Goal: Task Accomplishment & Management: Use online tool/utility

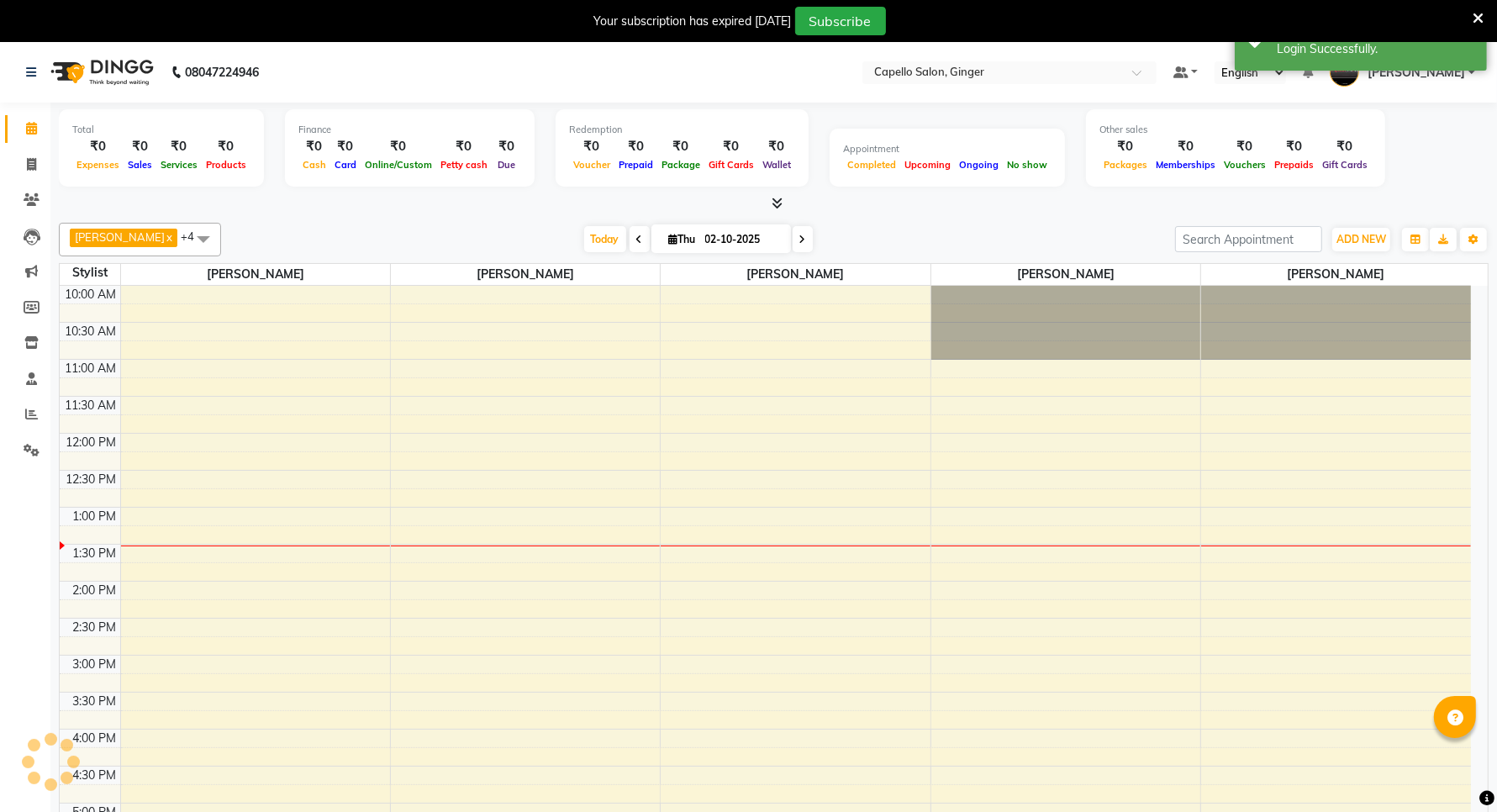
select select "en"
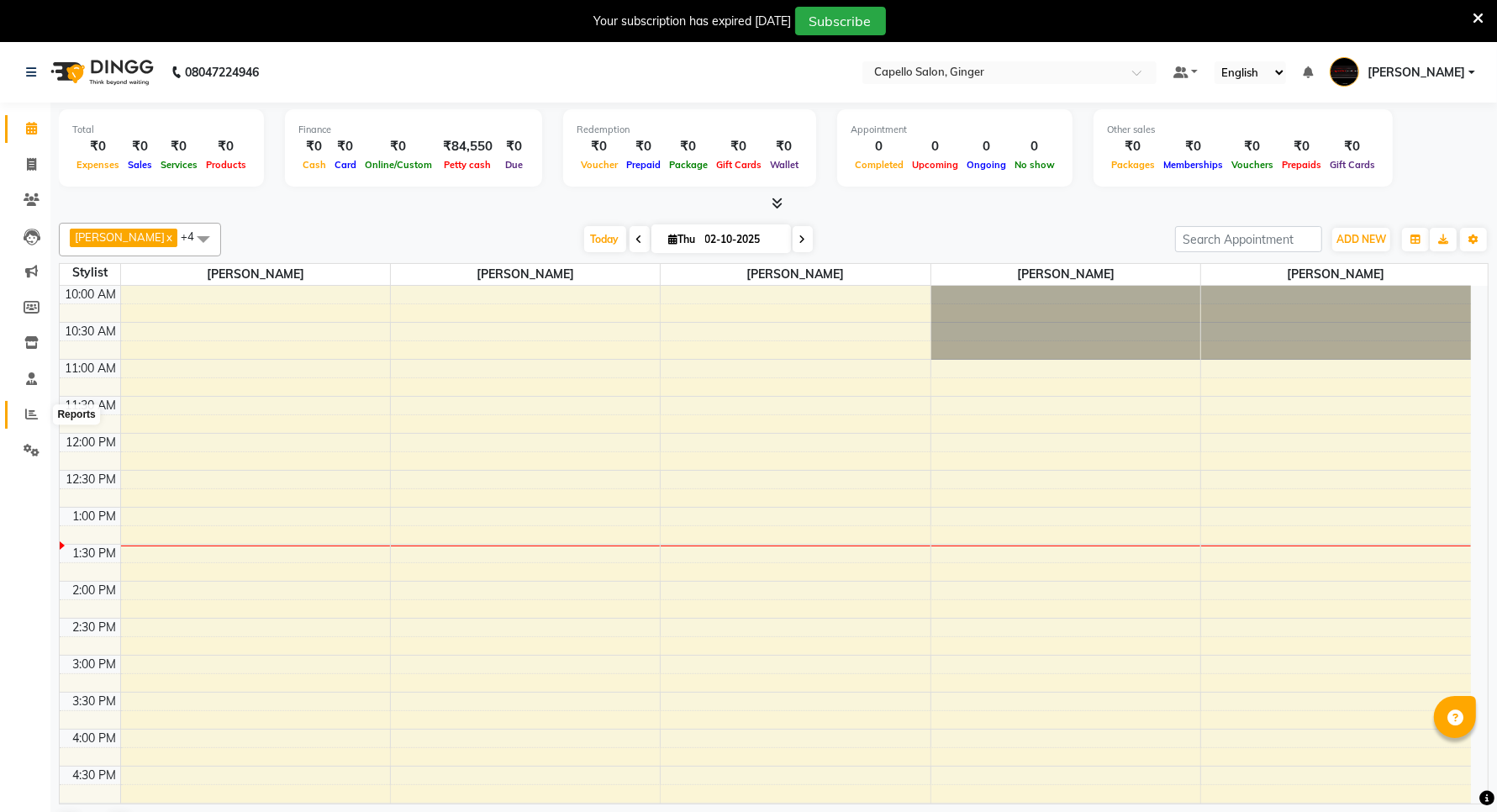
click at [34, 420] on icon at bounding box center [31, 413] width 12 height 12
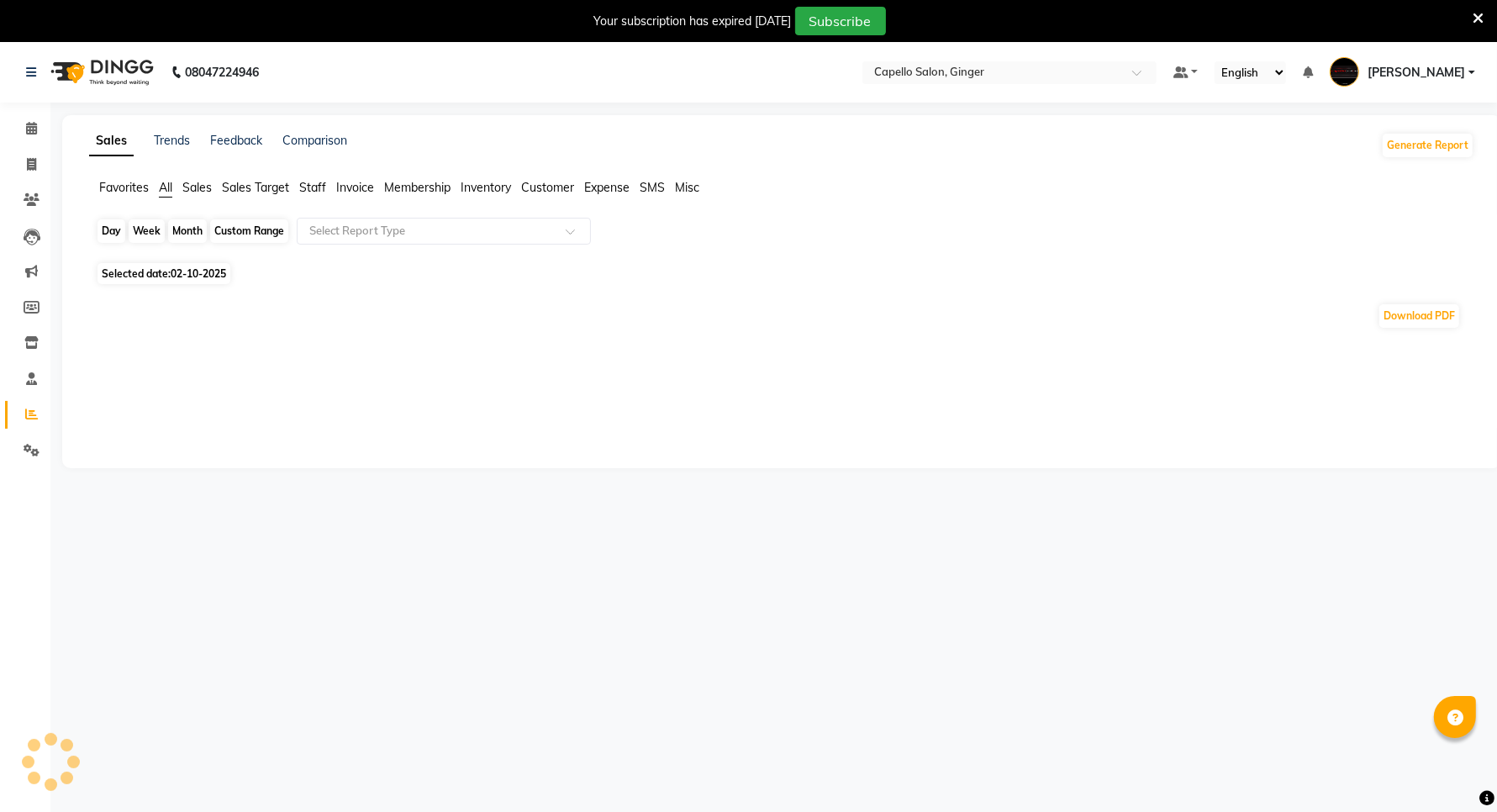
click at [102, 232] on div "Day" at bounding box center [110, 231] width 27 height 24
select select "10"
select select "2025"
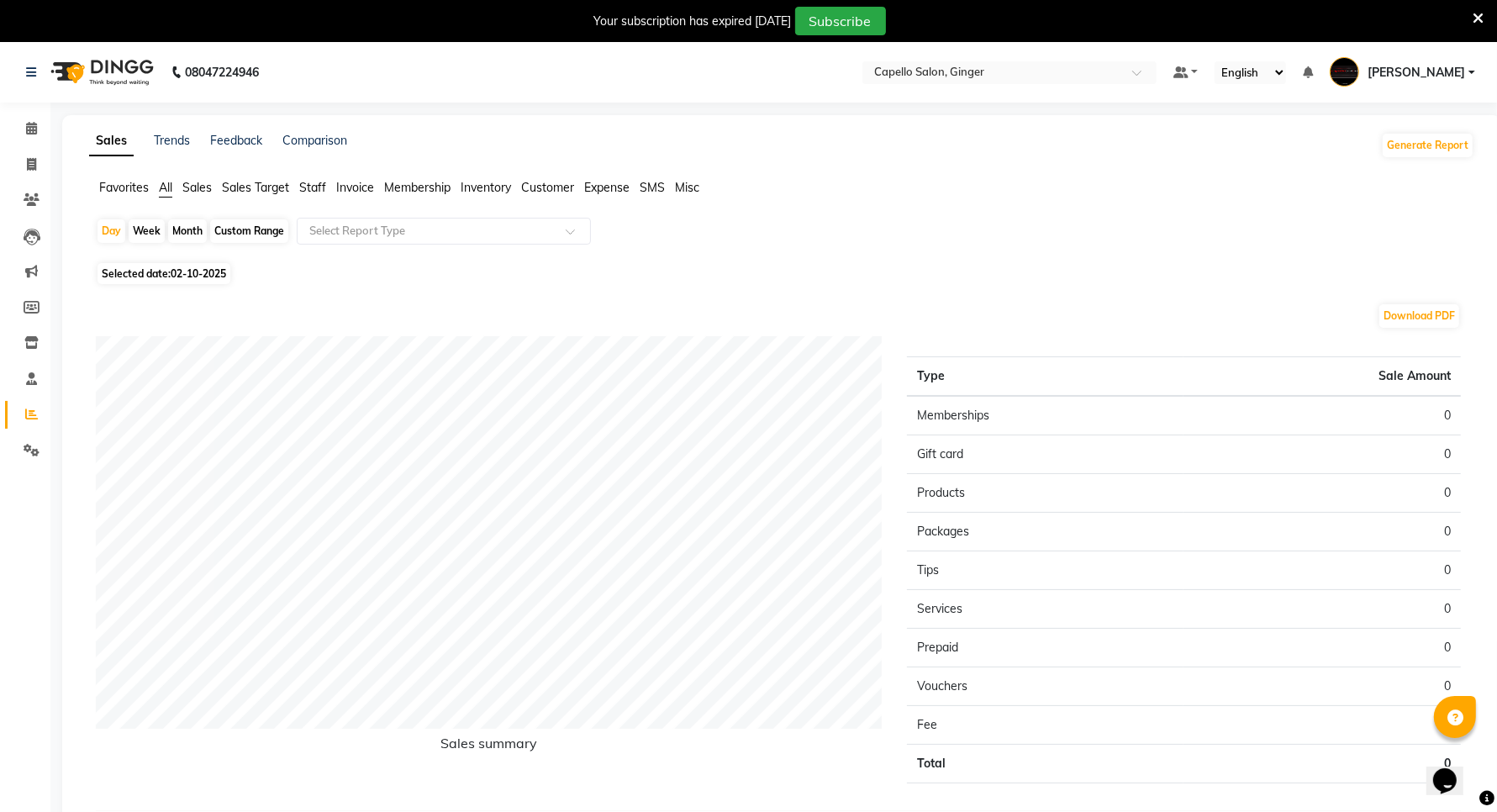
click at [202, 240] on div "Month" at bounding box center [187, 231] width 39 height 24
select select "10"
select select "2025"
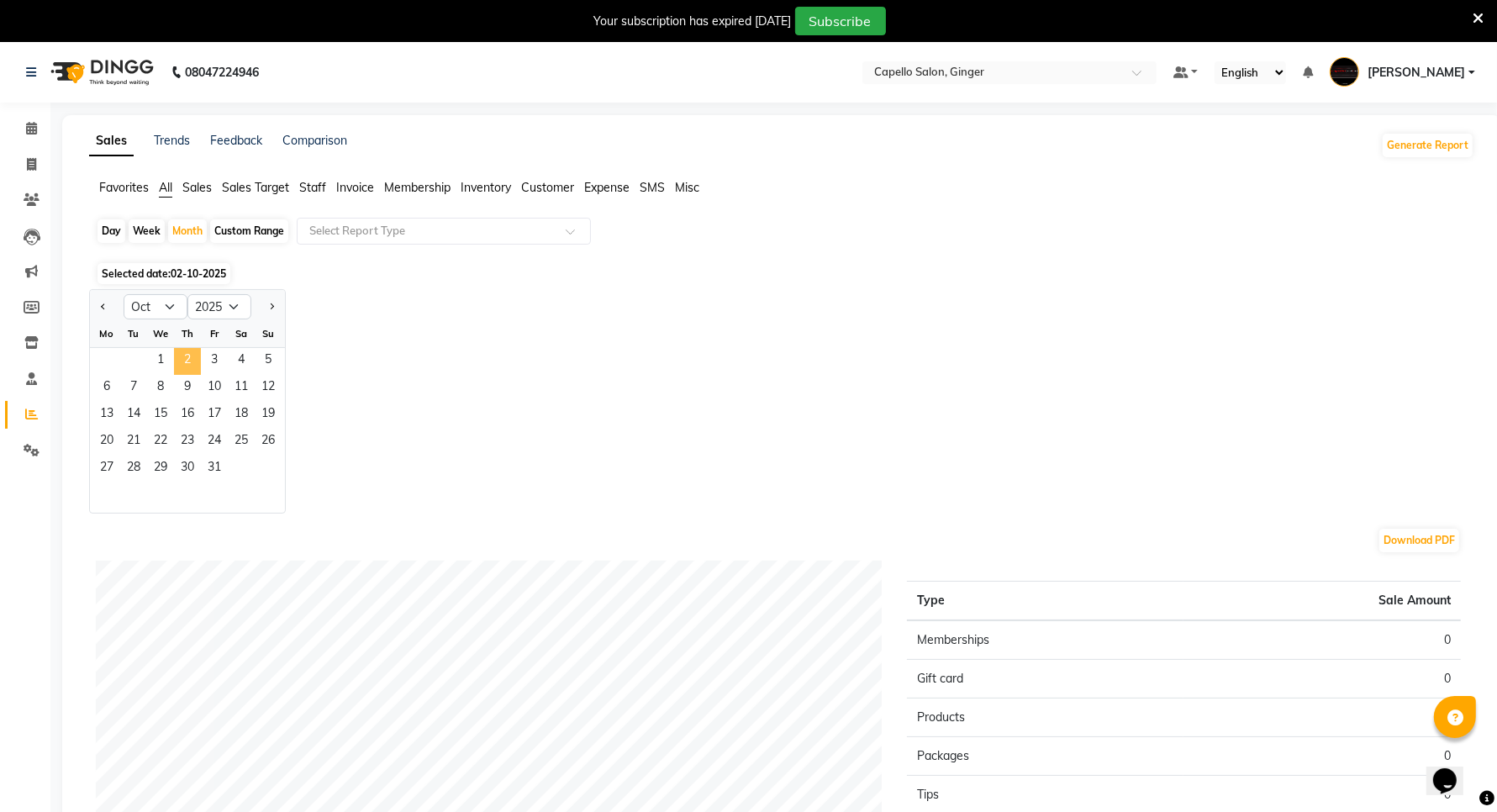
click at [182, 366] on span "2" at bounding box center [187, 361] width 27 height 27
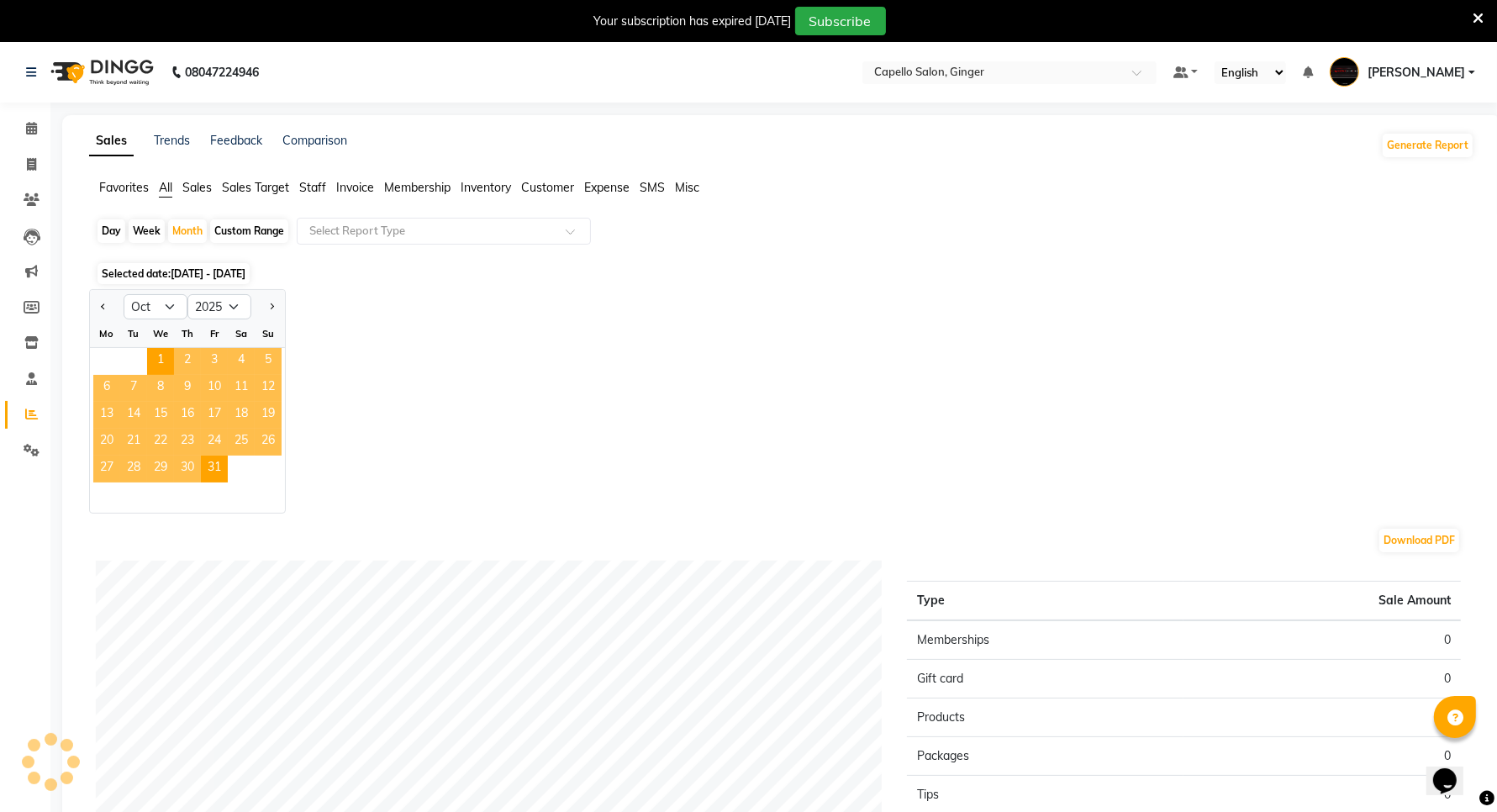
click at [320, 187] on span "Staff" at bounding box center [312, 188] width 27 height 15
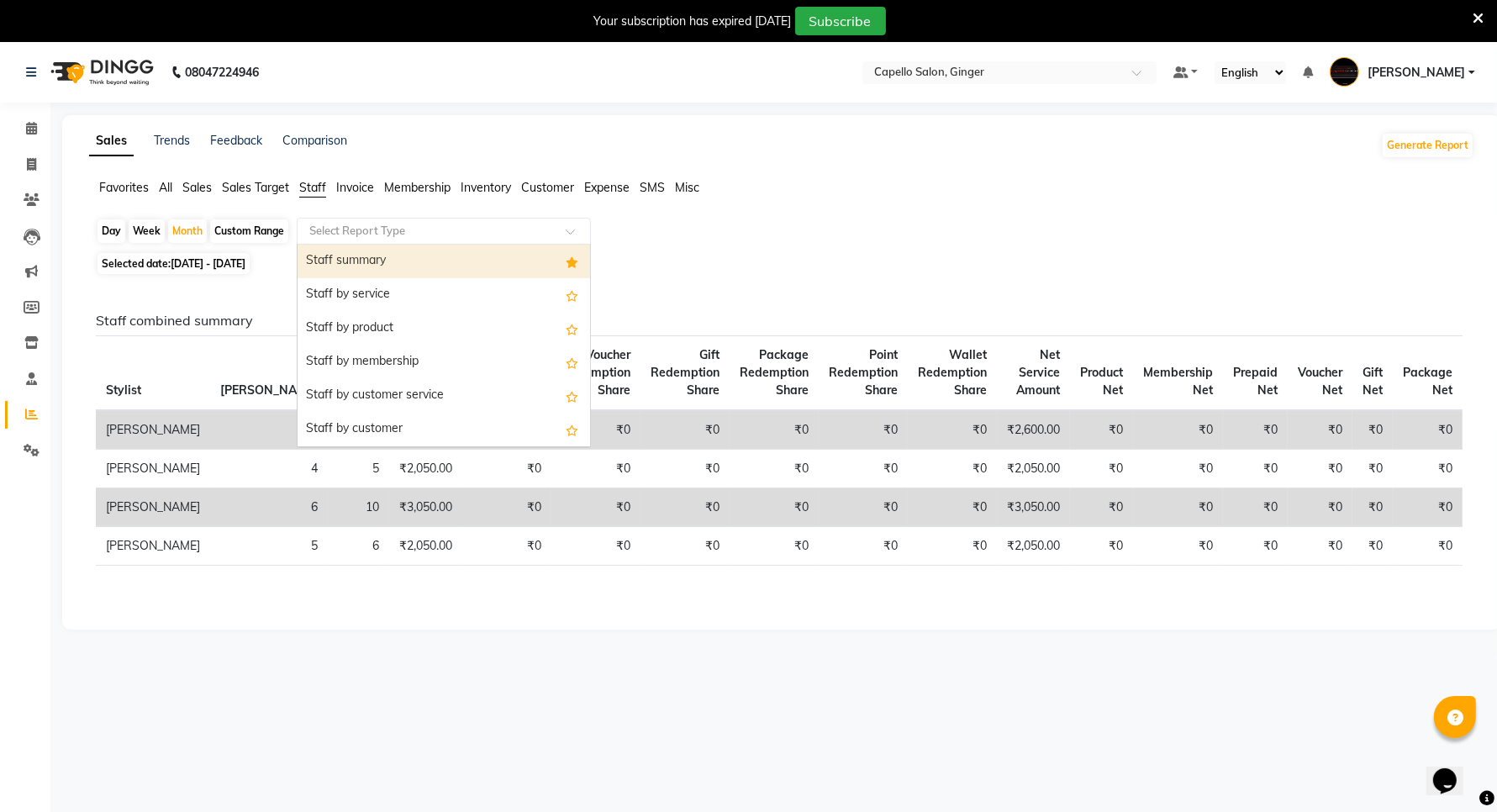
click at [361, 234] on input "text" at bounding box center [426, 231] width 242 height 17
click at [374, 257] on div "Staff summary" at bounding box center [443, 261] width 292 height 34
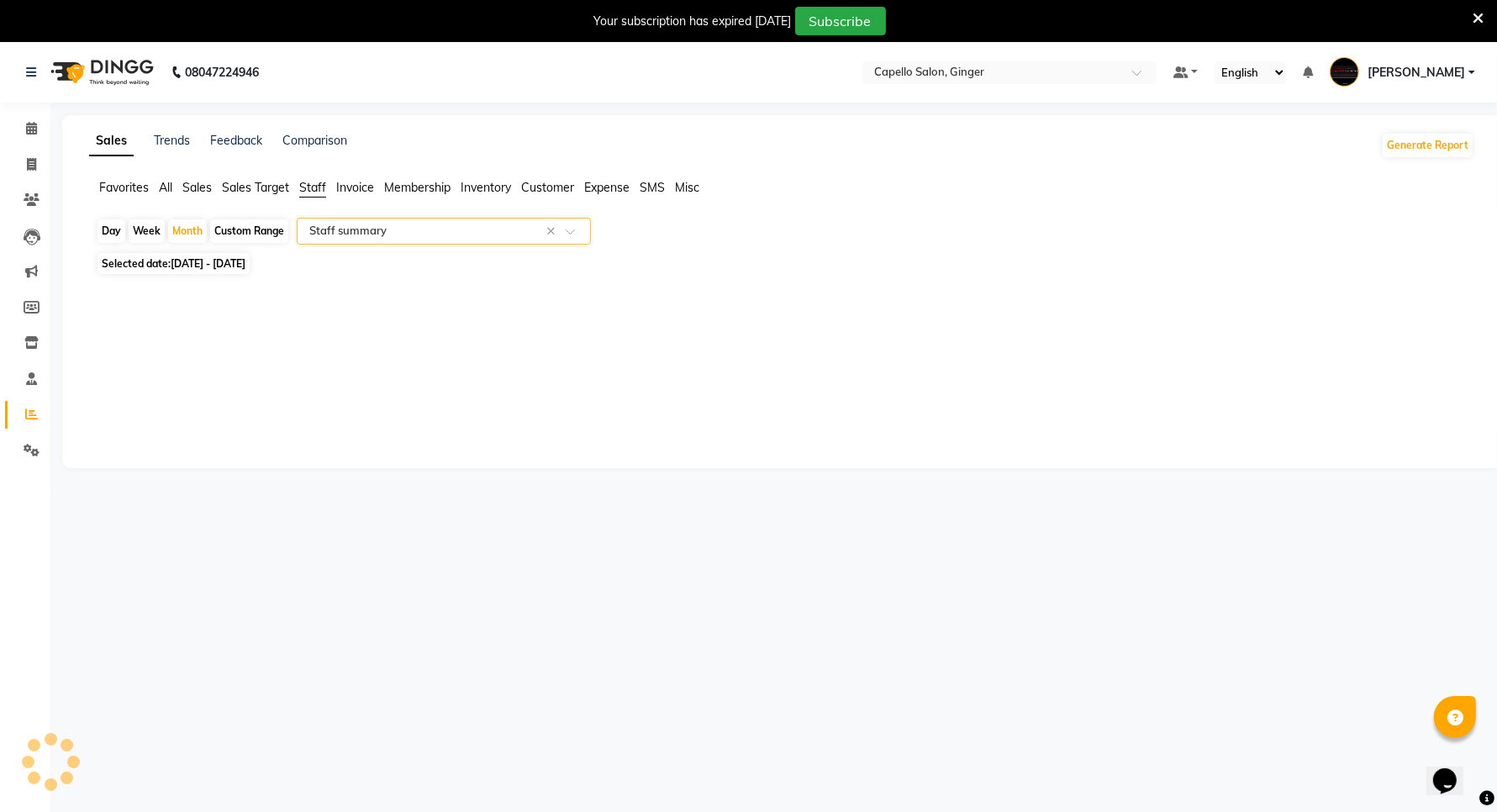
select select "full_report"
select select "csv"
click at [31, 122] on icon at bounding box center [32, 127] width 11 height 12
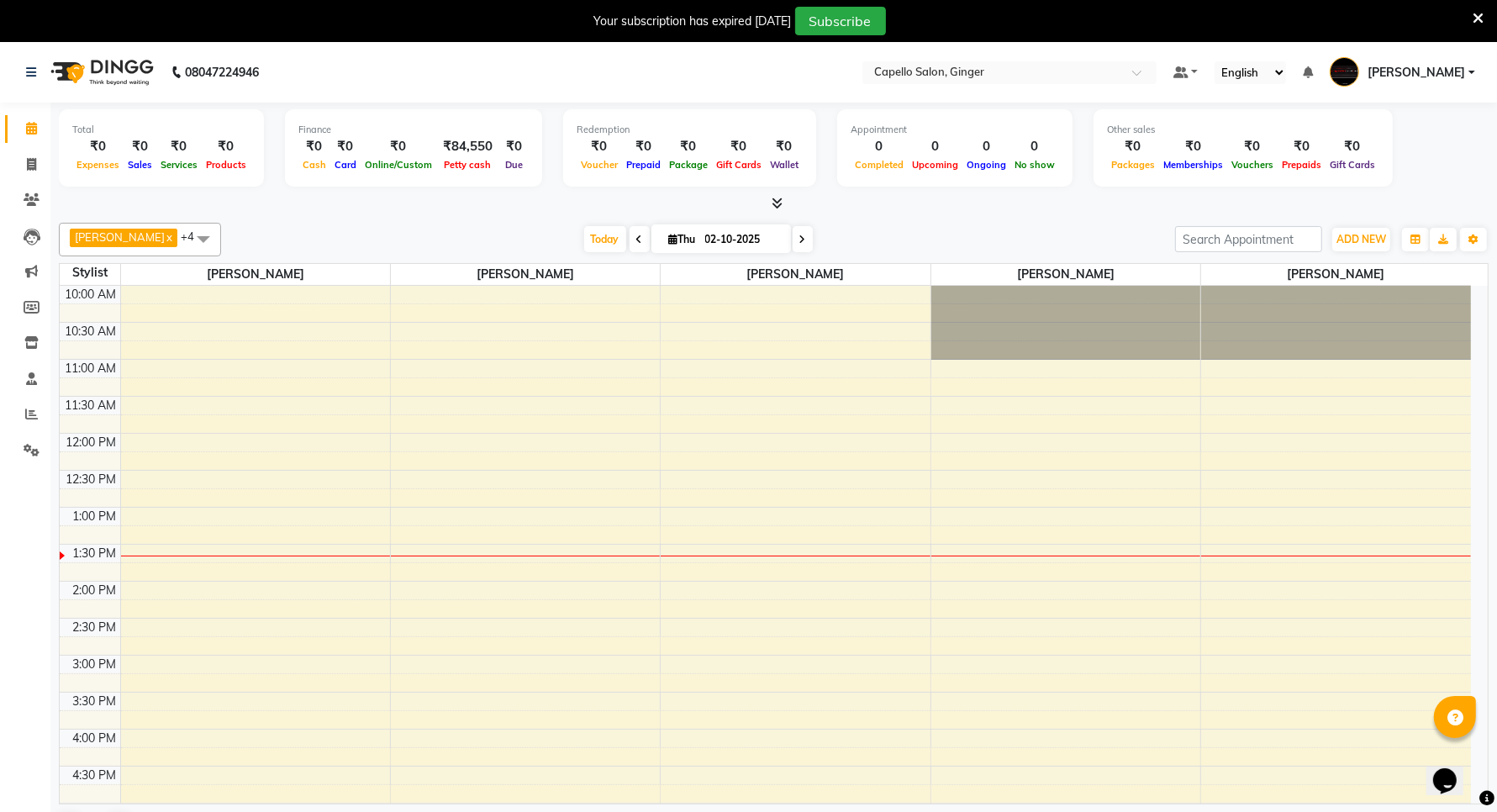
scroll to position [224, 0]
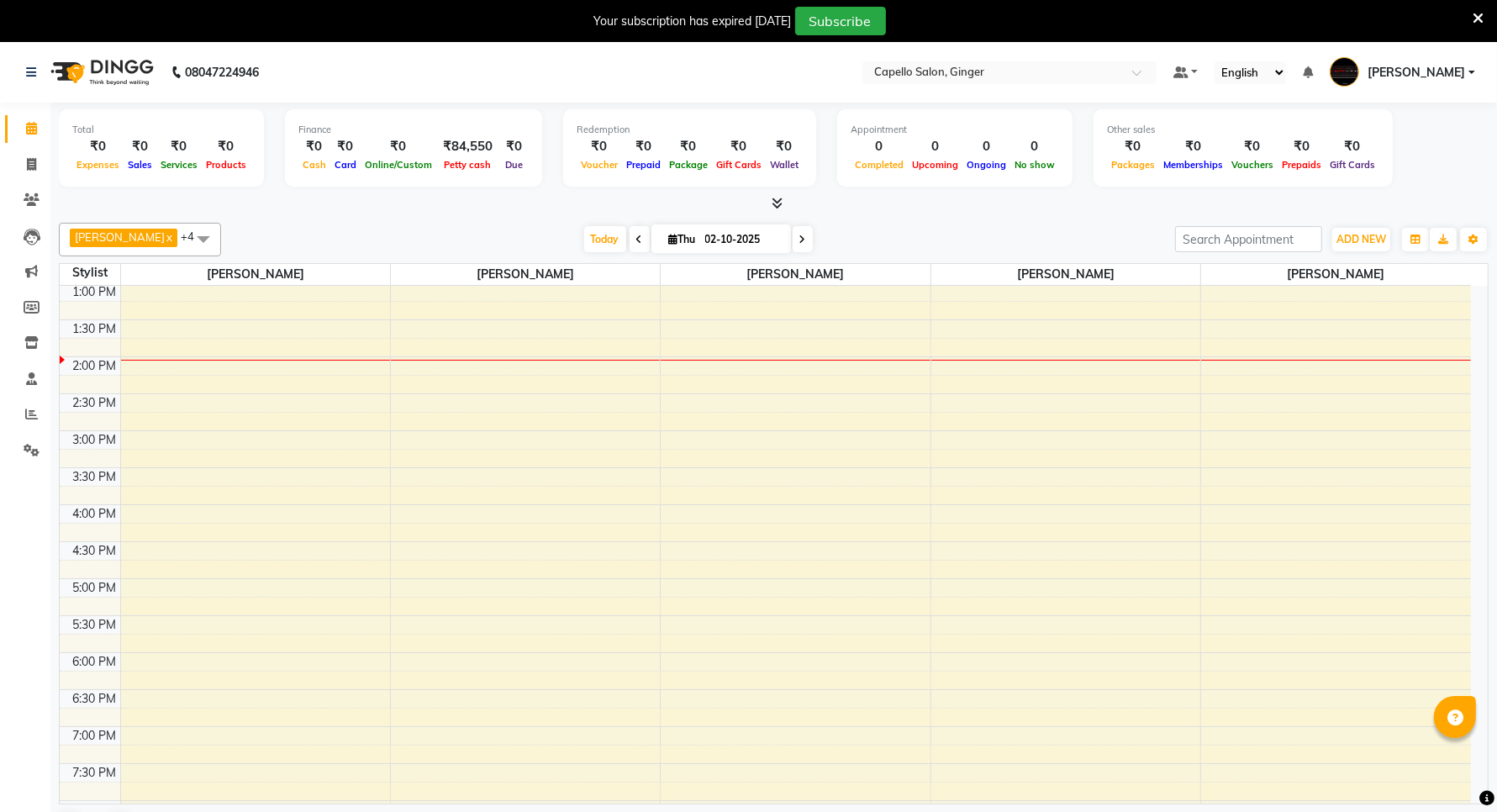
click at [1475, 15] on icon at bounding box center [1478, 19] width 11 height 15
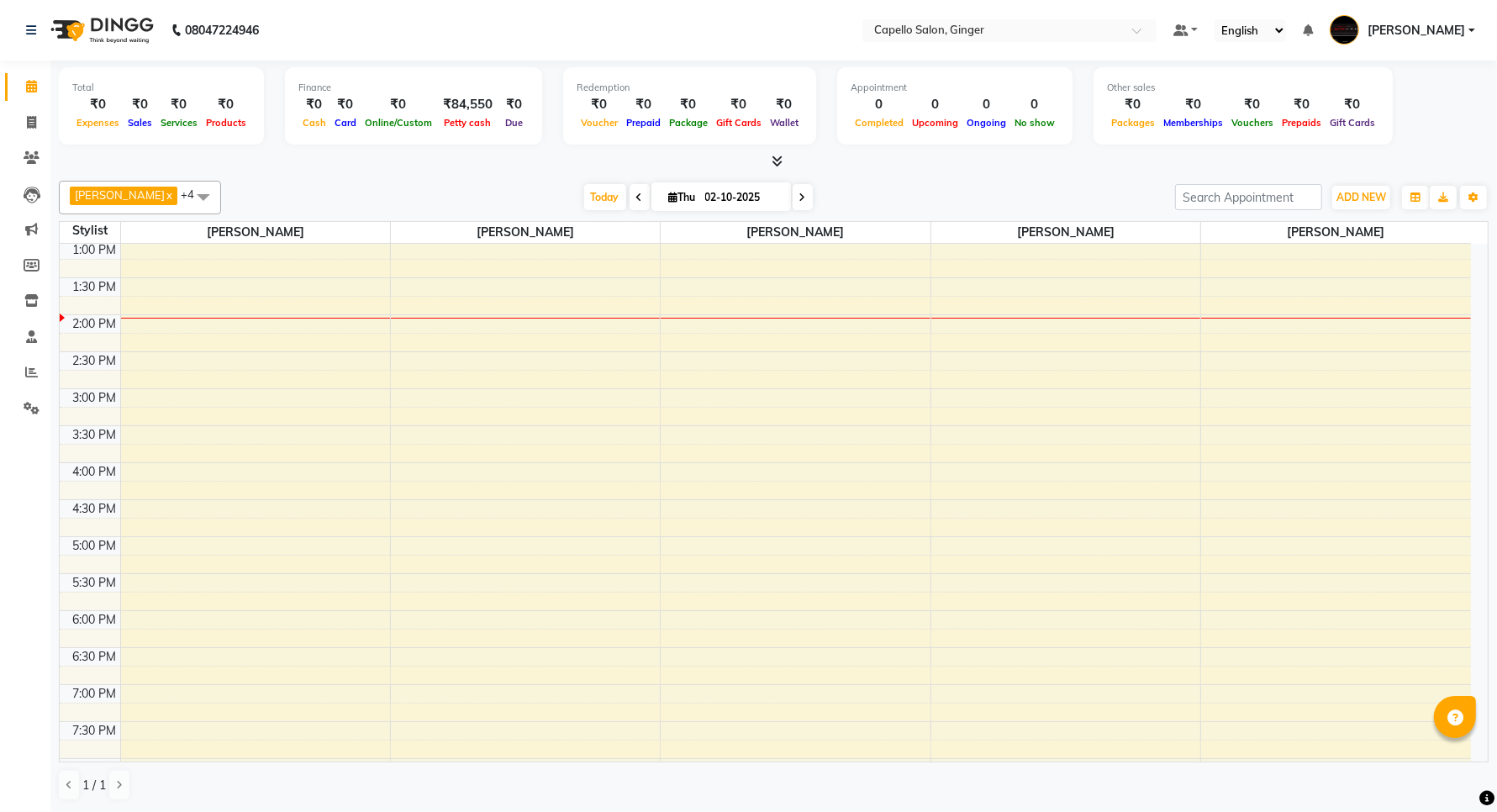
scroll to position [0, 0]
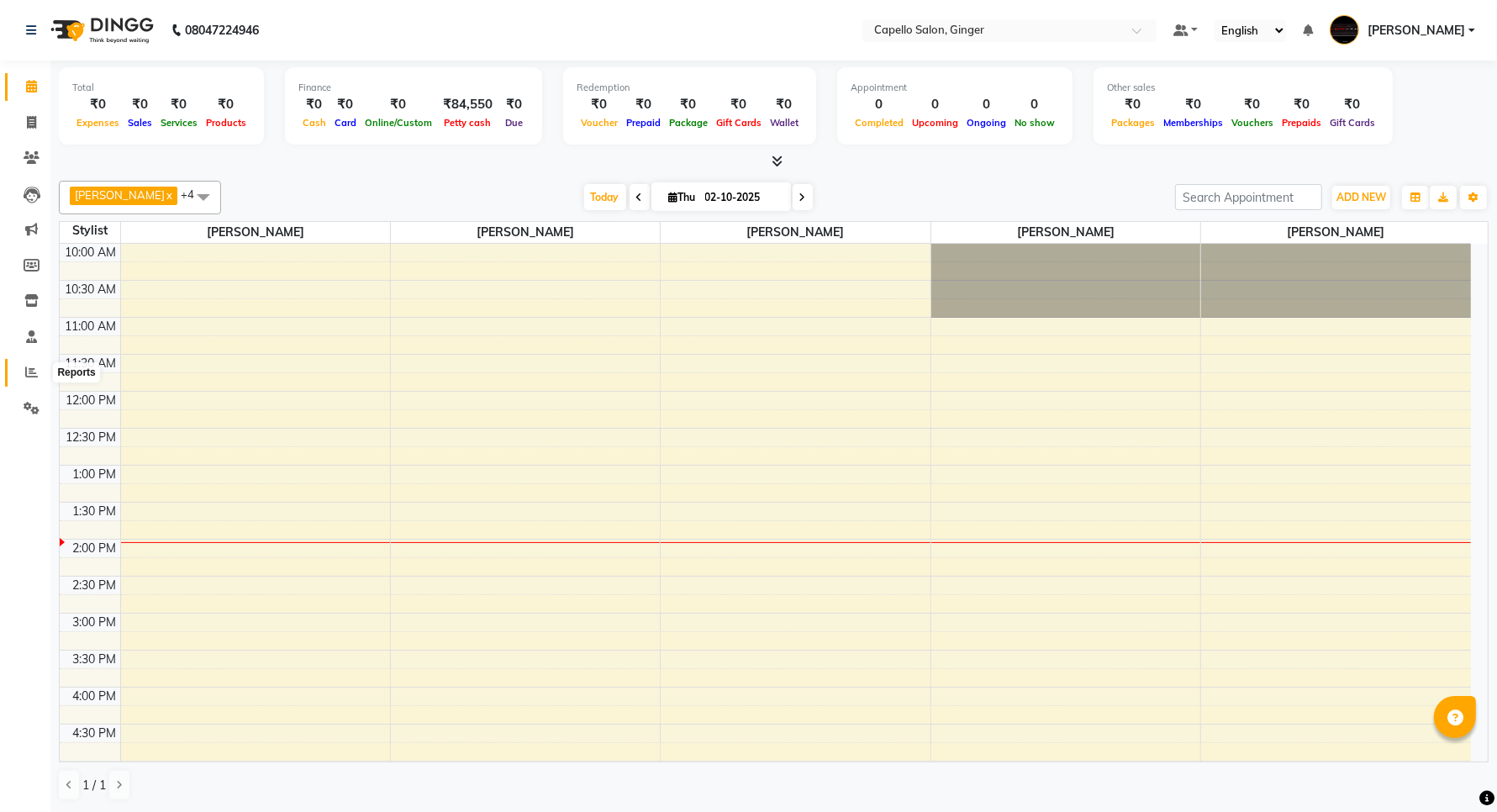
click at [25, 372] on icon at bounding box center [31, 372] width 12 height 12
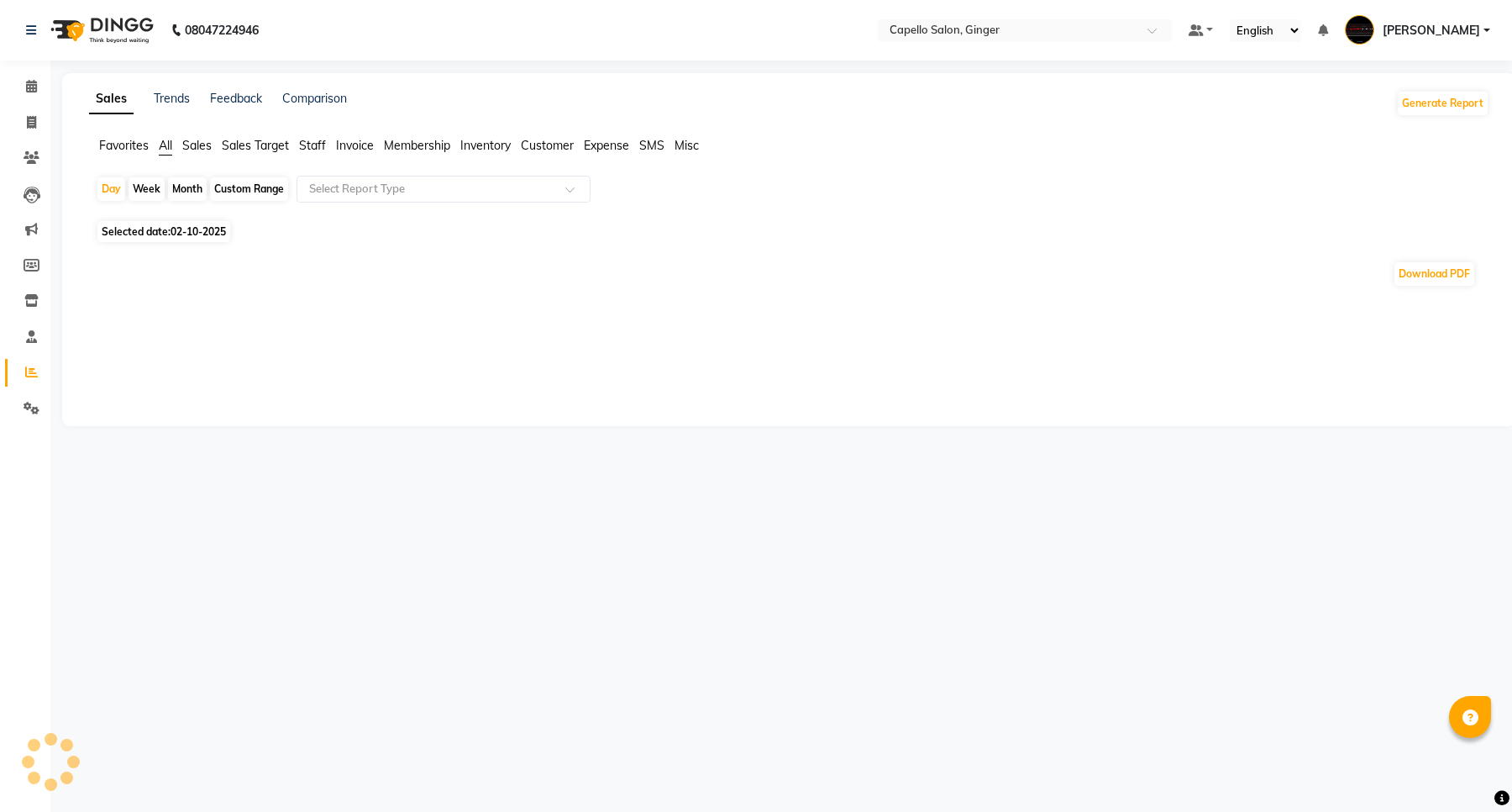
click at [312, 147] on span "Staff" at bounding box center [312, 145] width 27 height 15
click at [193, 187] on div "Month" at bounding box center [187, 189] width 39 height 24
select select "10"
select select "2025"
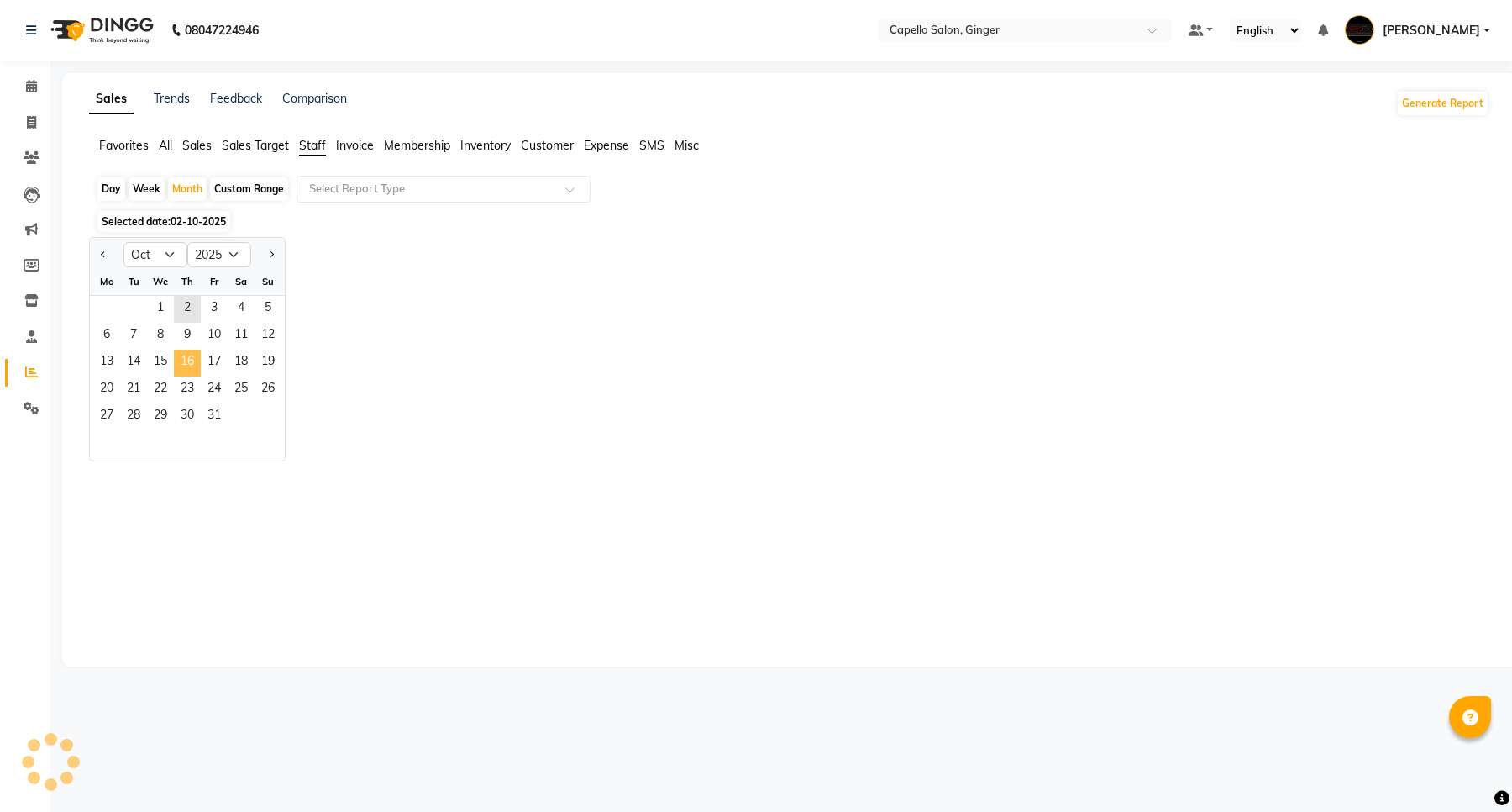
click at [195, 372] on span "16" at bounding box center [187, 363] width 27 height 27
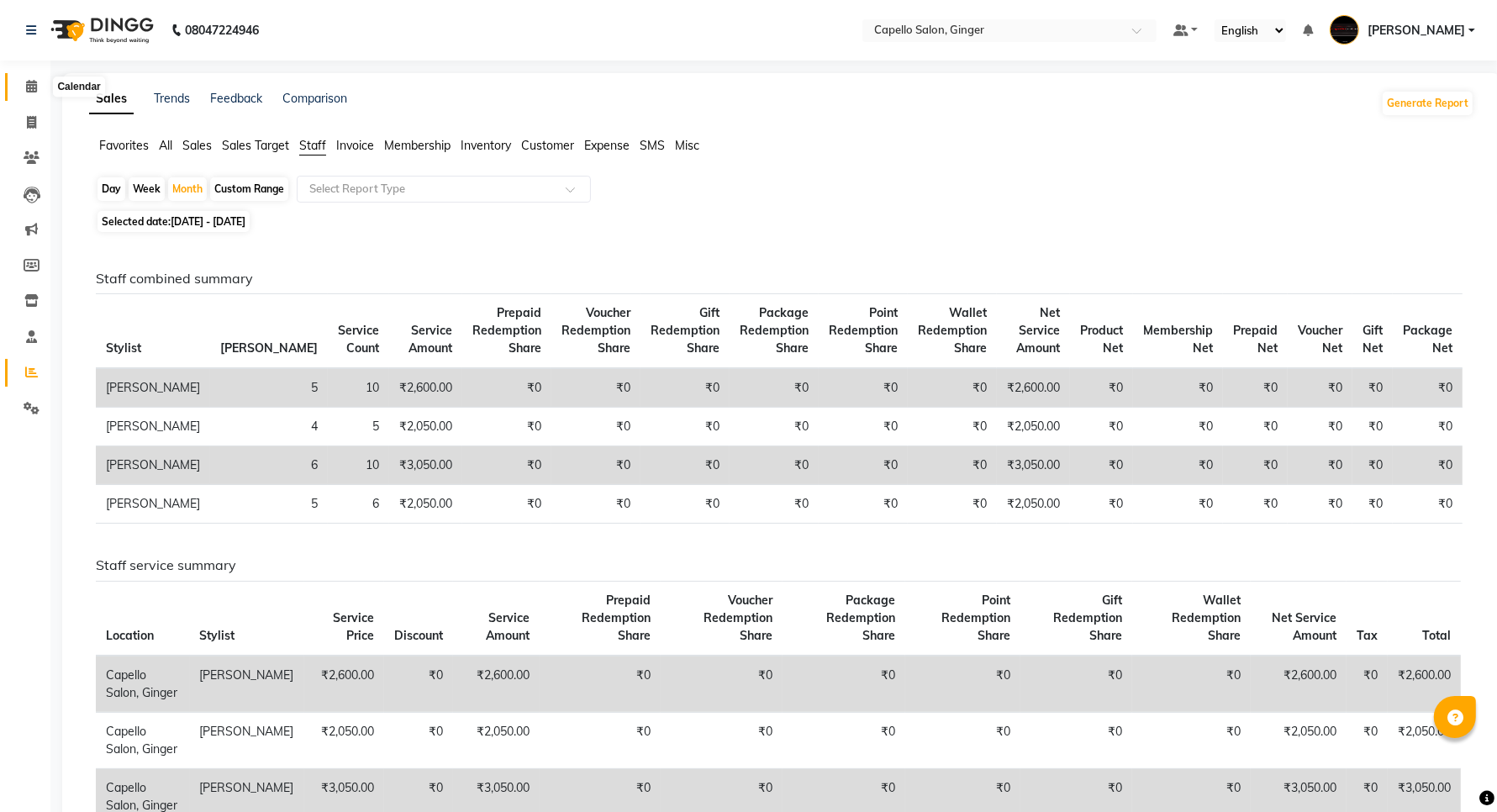
click at [29, 84] on icon at bounding box center [32, 86] width 11 height 12
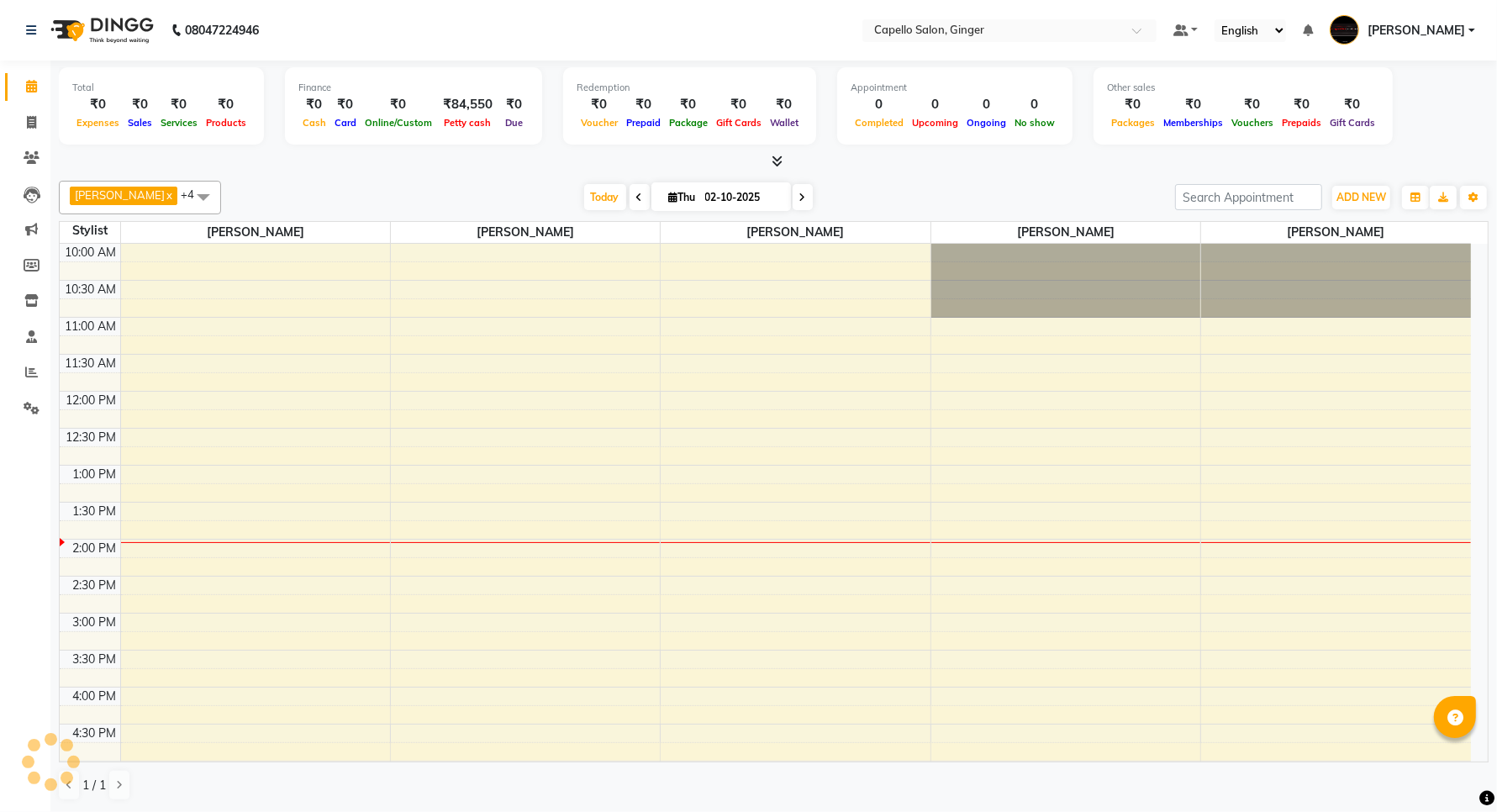
scroll to position [300, 0]
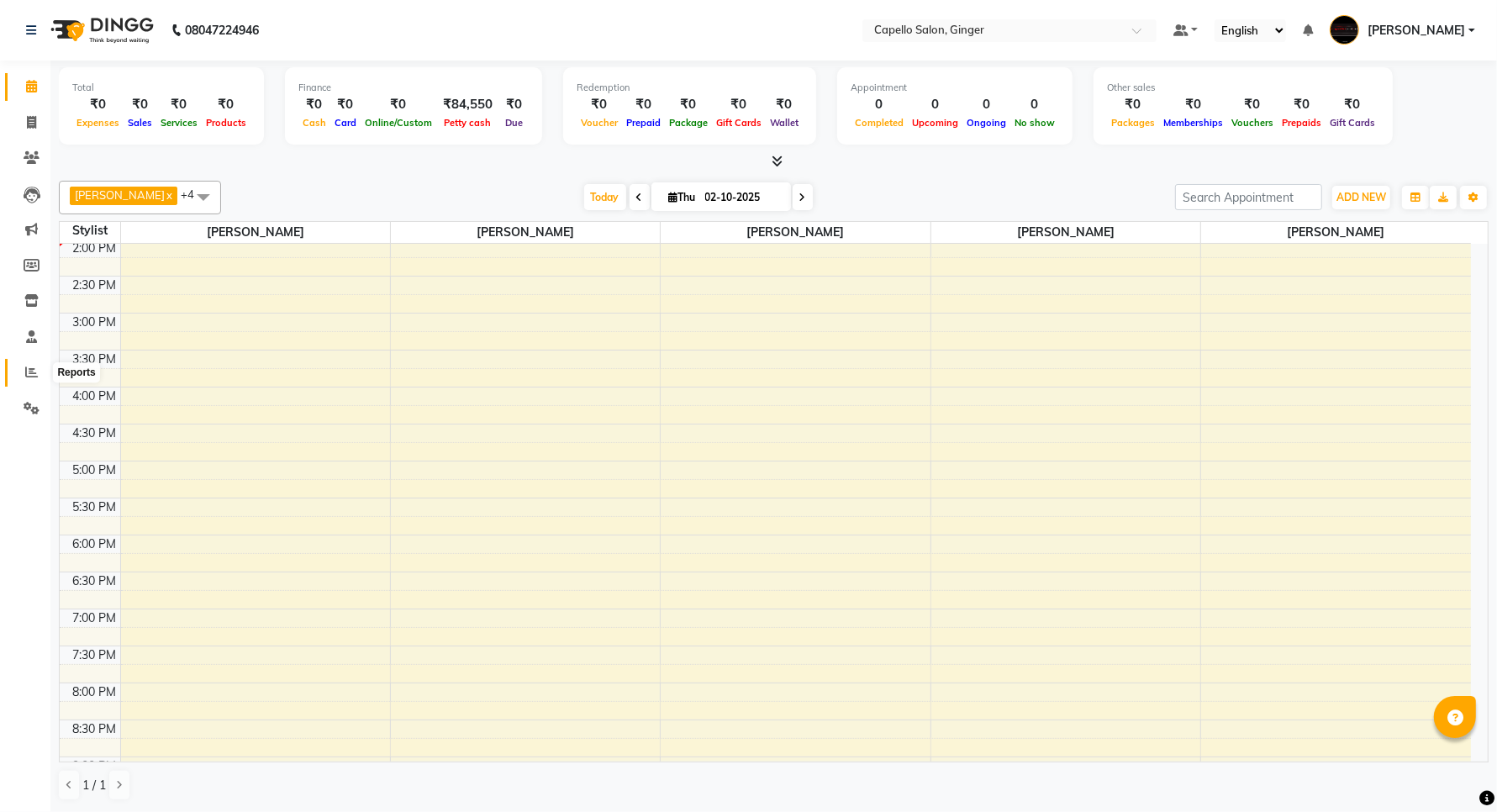
click at [42, 368] on span at bounding box center [31, 373] width 29 height 19
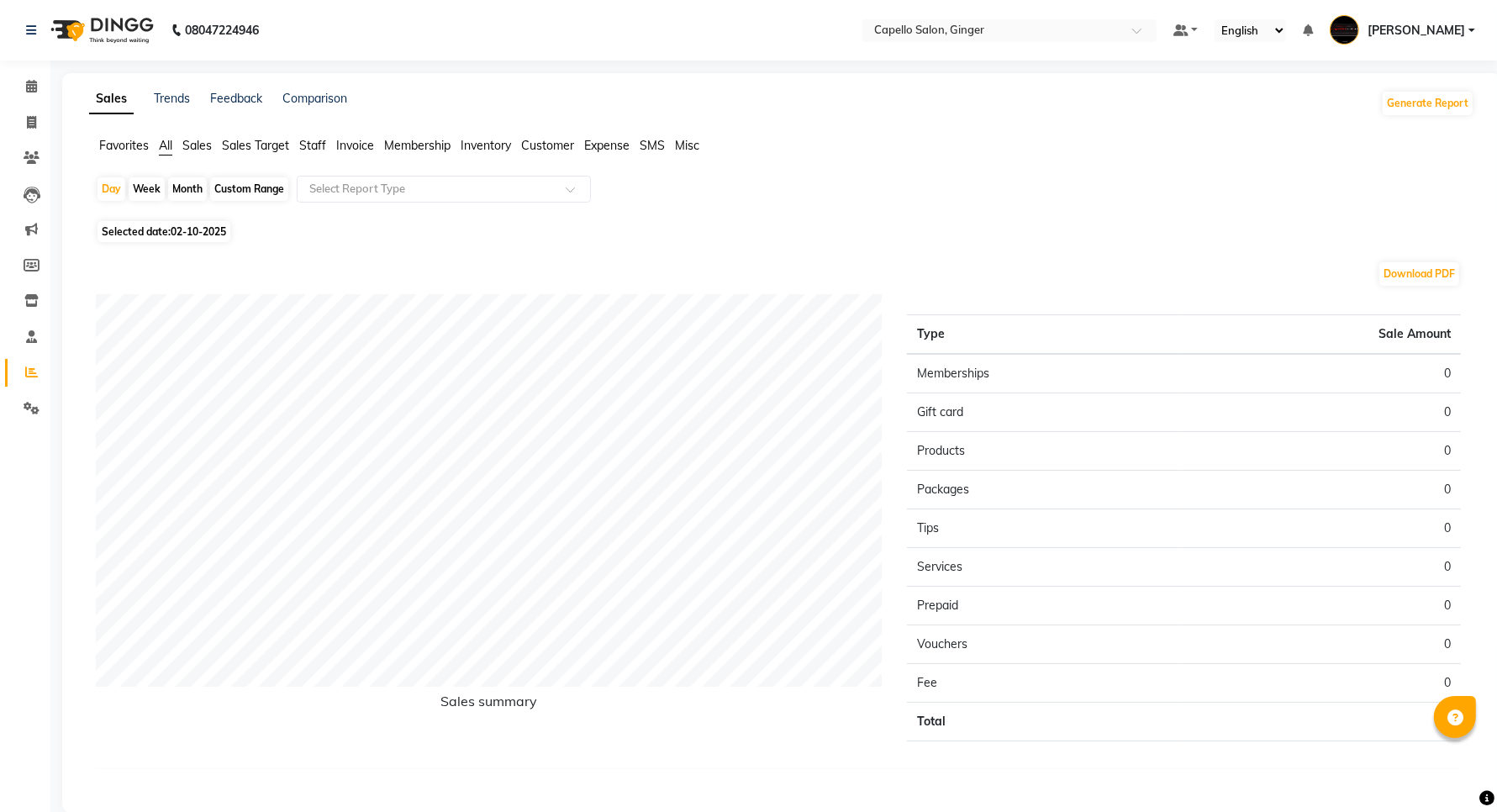
click at [320, 138] on span "Staff" at bounding box center [312, 145] width 27 height 15
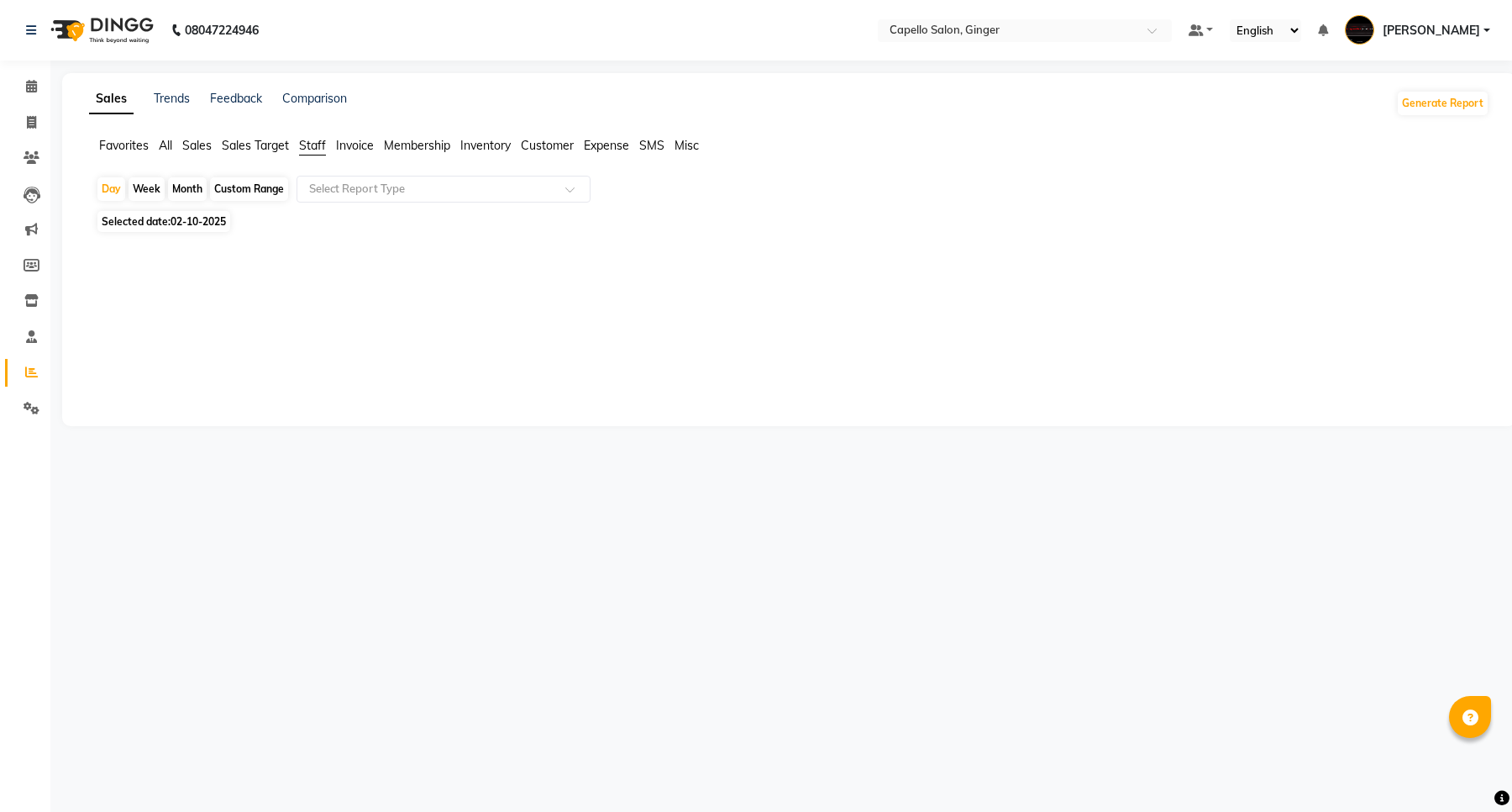
click at [189, 190] on div "Month" at bounding box center [187, 189] width 39 height 24
select select "10"
select select "2025"
click at [186, 374] on div at bounding box center [786, 331] width 1380 height 121
click at [177, 195] on div "Month" at bounding box center [187, 189] width 39 height 24
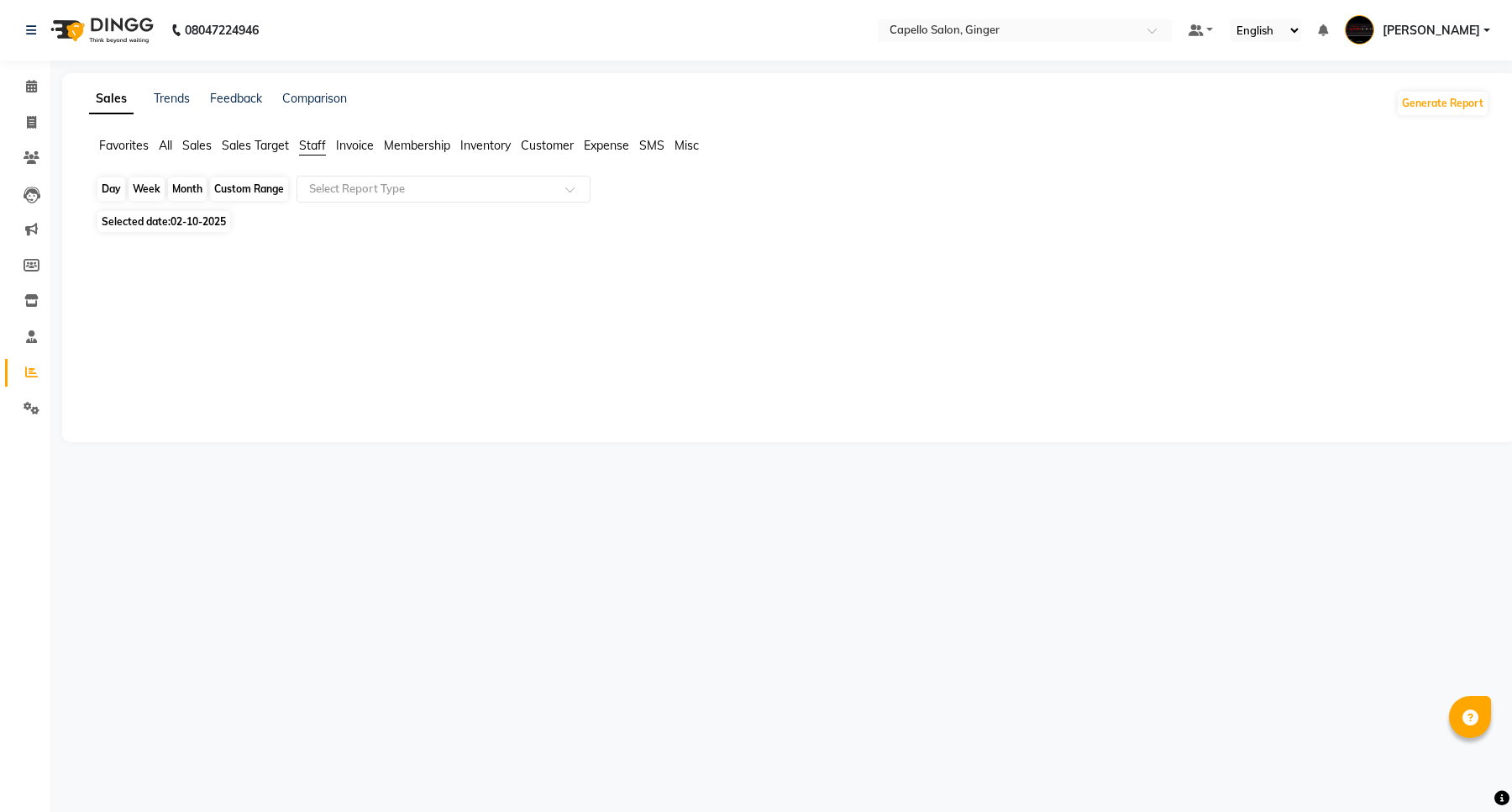
select select "10"
select select "2025"
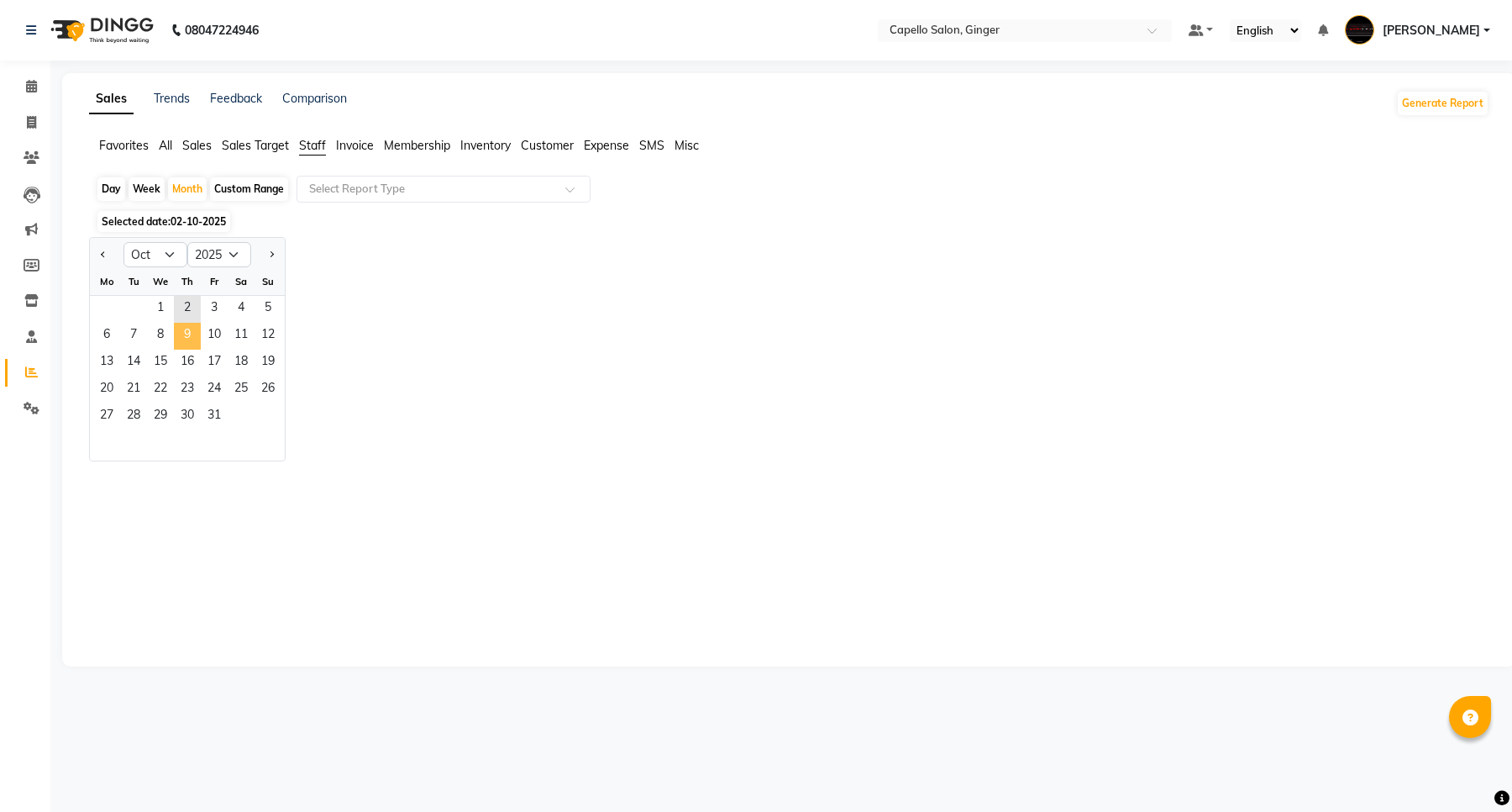
click at [196, 328] on span "9" at bounding box center [187, 336] width 27 height 27
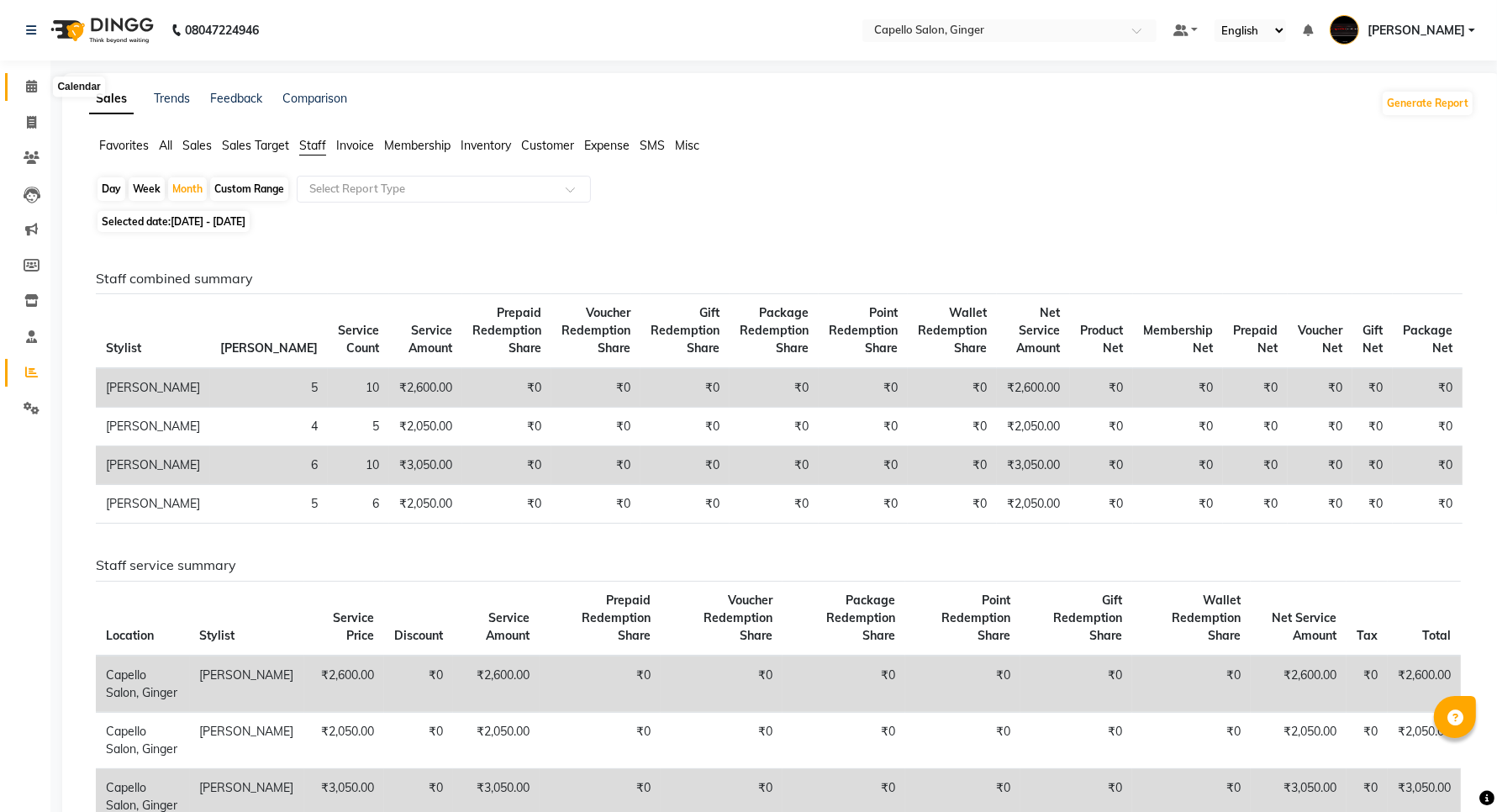
click at [32, 94] on span at bounding box center [31, 87] width 29 height 19
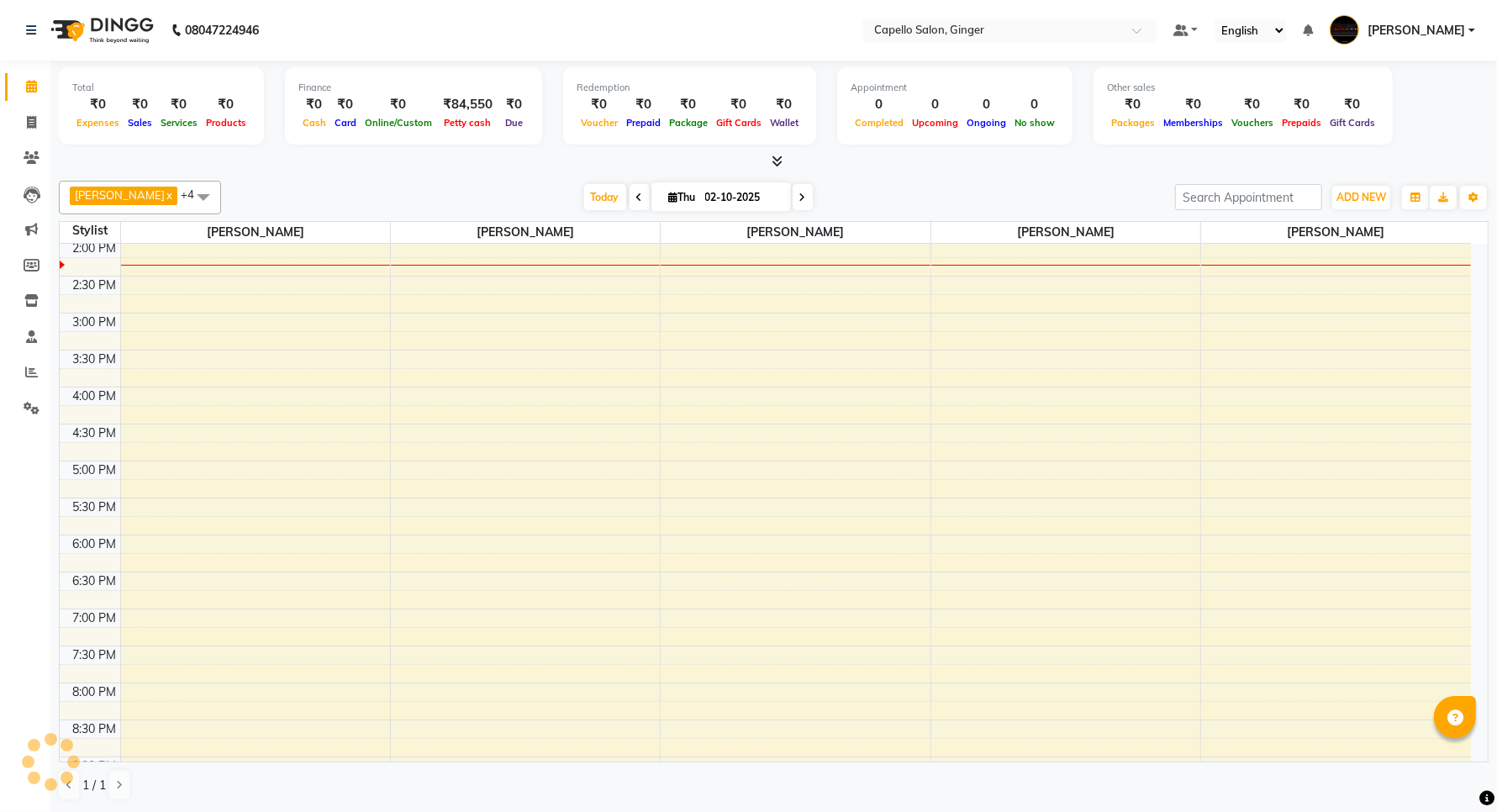
scroll to position [1, 0]
